Goal: Transaction & Acquisition: Purchase product/service

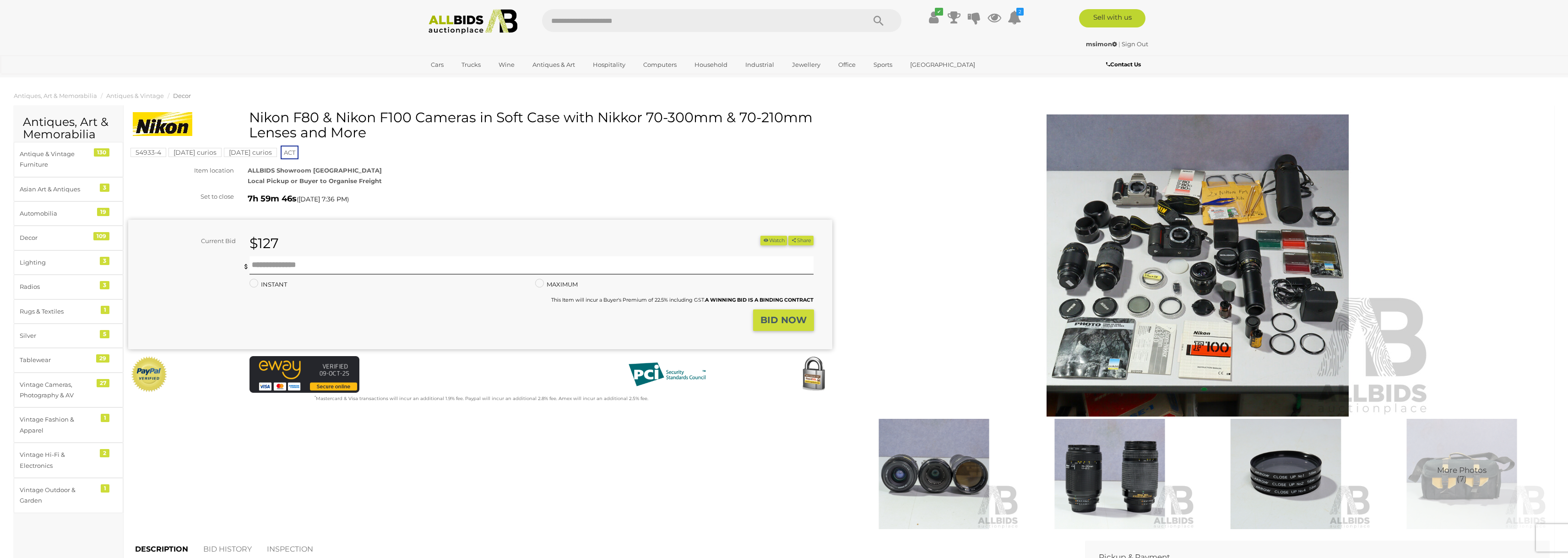
click at [1064, 183] on img at bounding box center [1197, 265] width 469 height 302
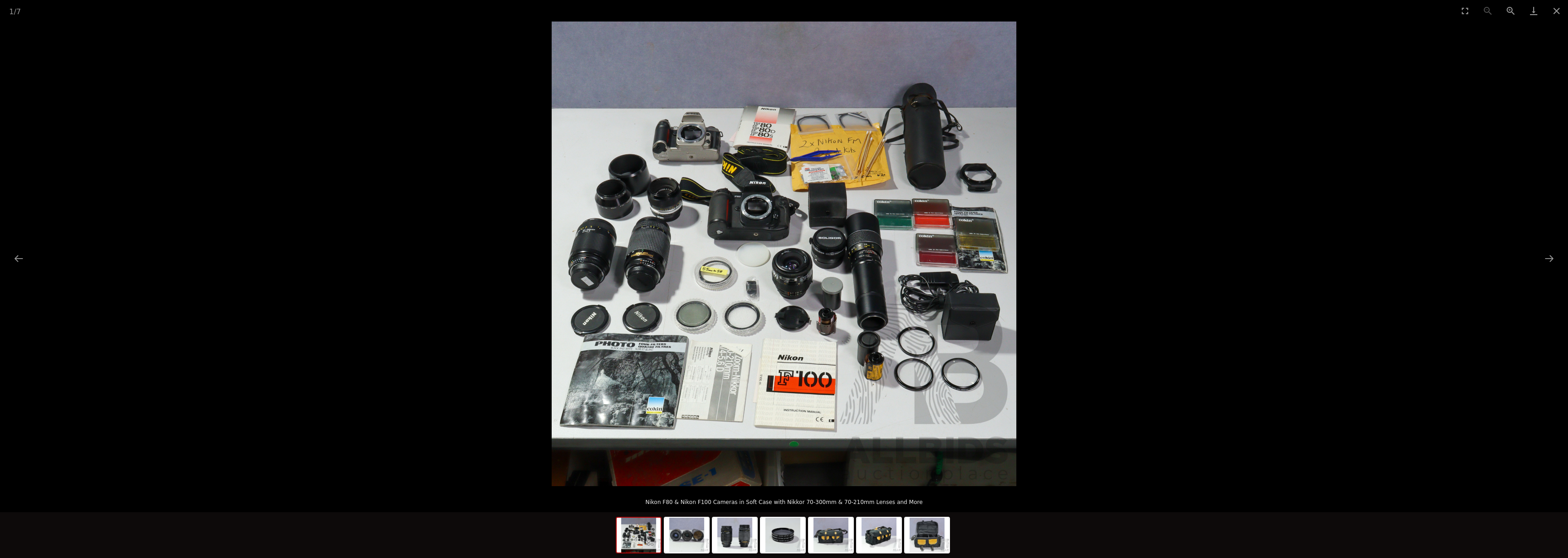
click at [1064, 183] on picture at bounding box center [784, 254] width 1568 height 465
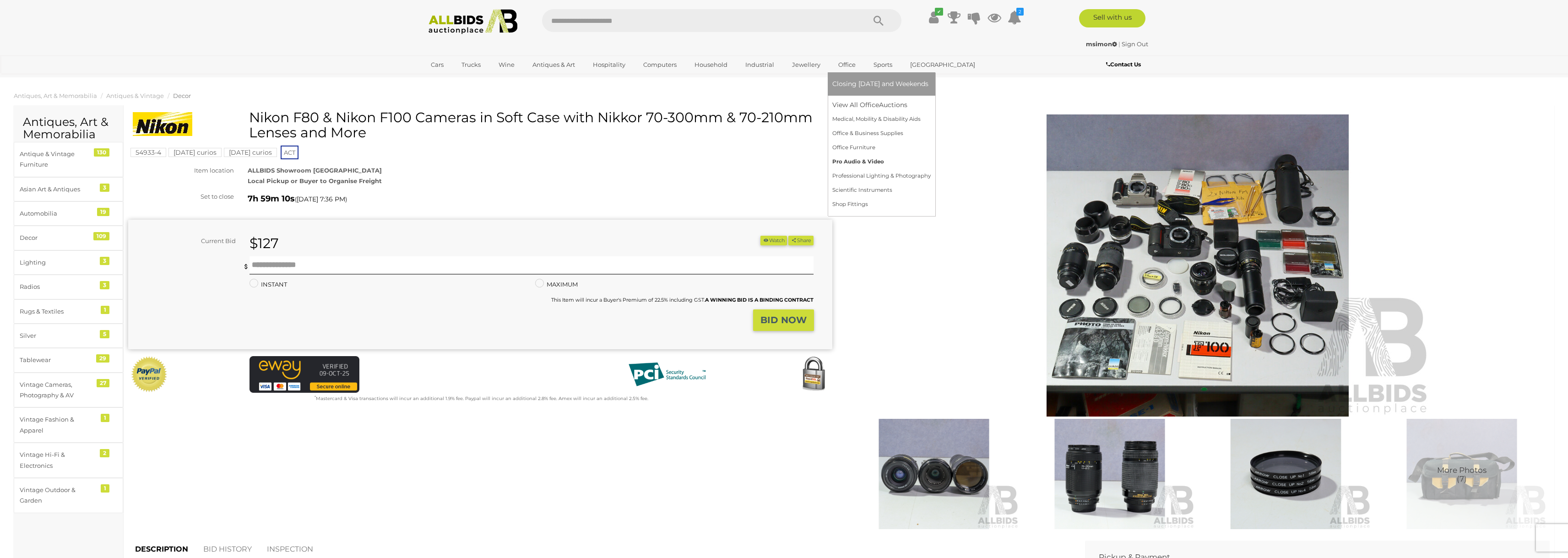
click at [859, 166] on link "Pro Audio & Video" at bounding box center [882, 161] width 99 height 14
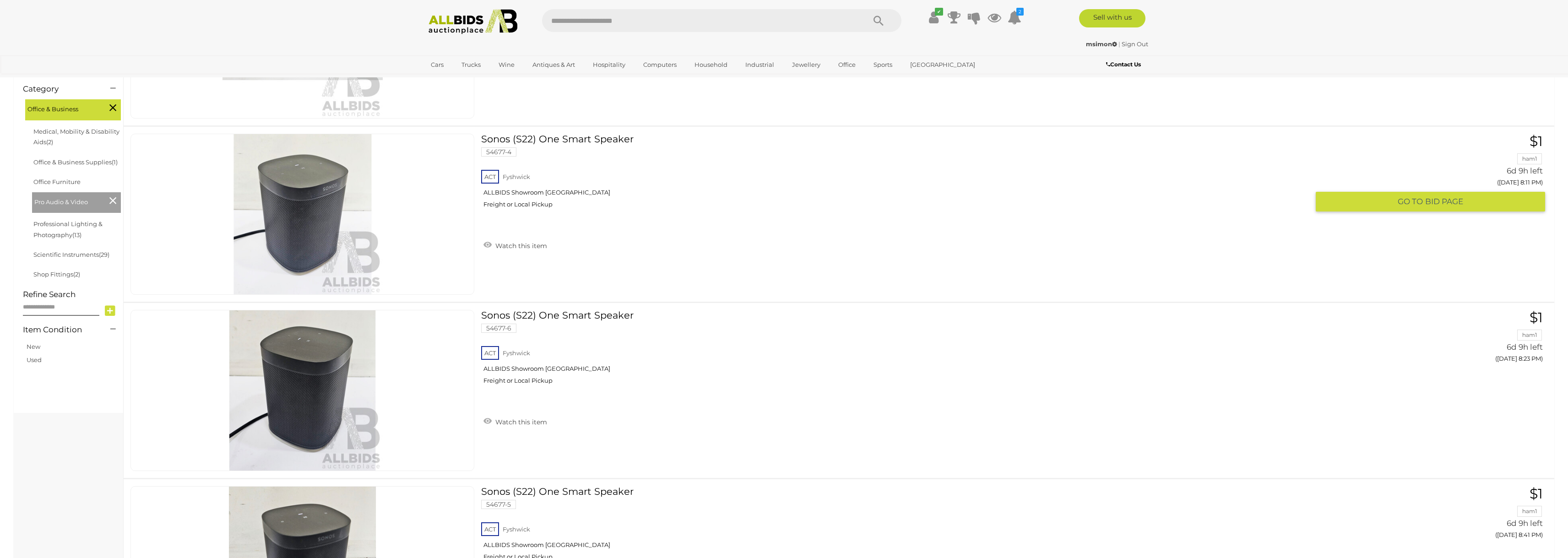
scroll to position [229, 0]
